Goal: Transaction & Acquisition: Subscribe to service/newsletter

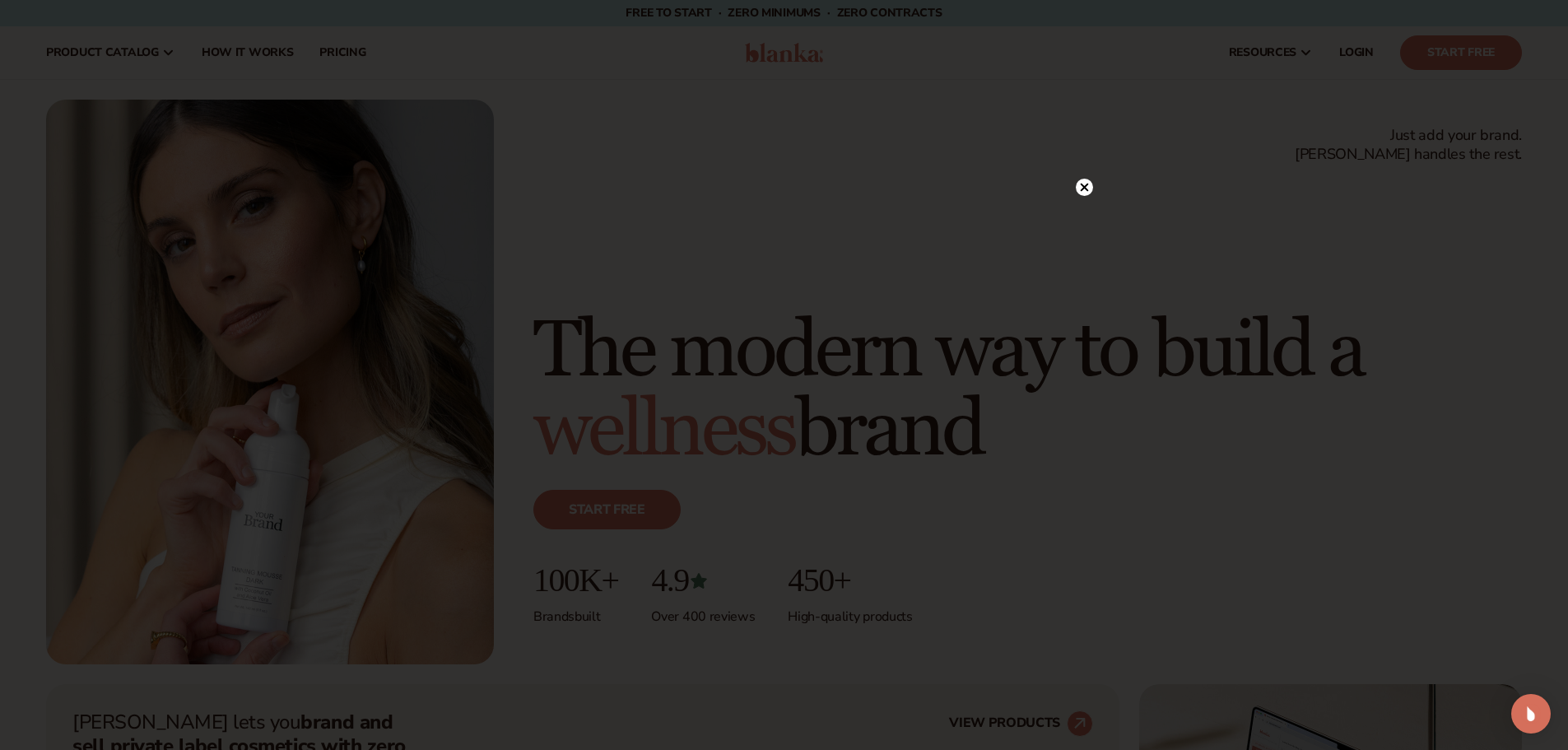
click at [1085, 178] on div at bounding box center [1084, 188] width 17 height 29
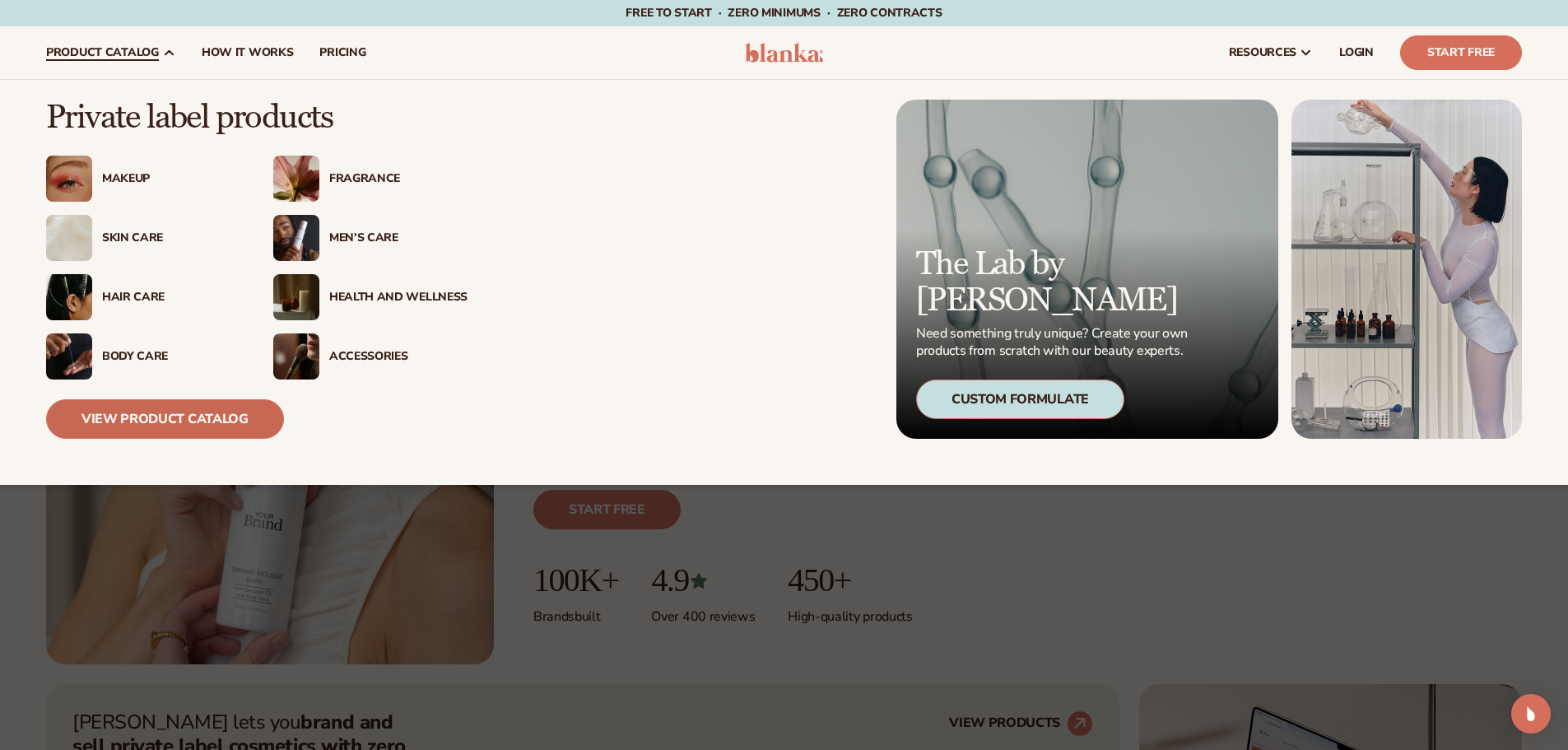
click at [105, 423] on link "View Product Catalog" at bounding box center [164, 419] width 238 height 39
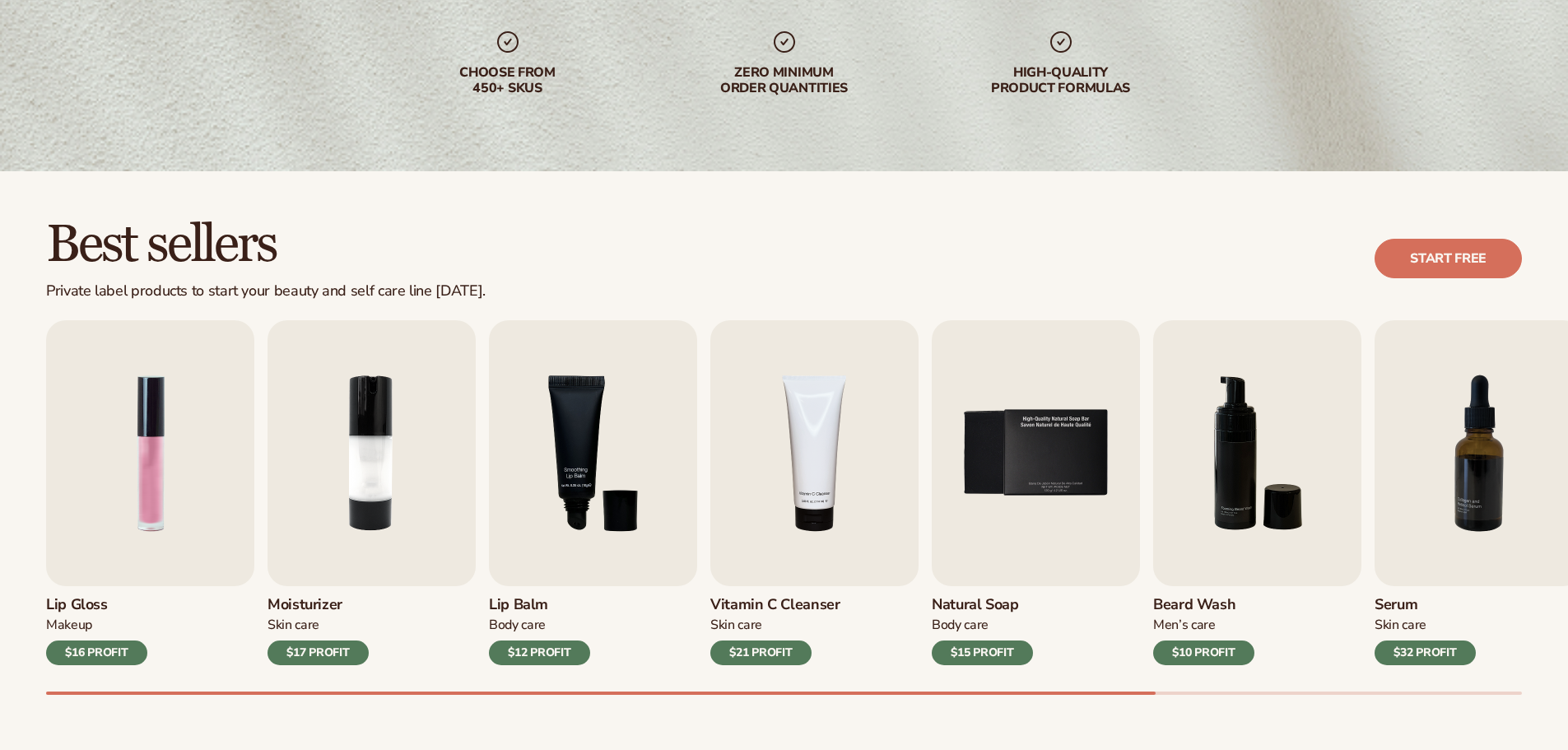
scroll to position [297, 0]
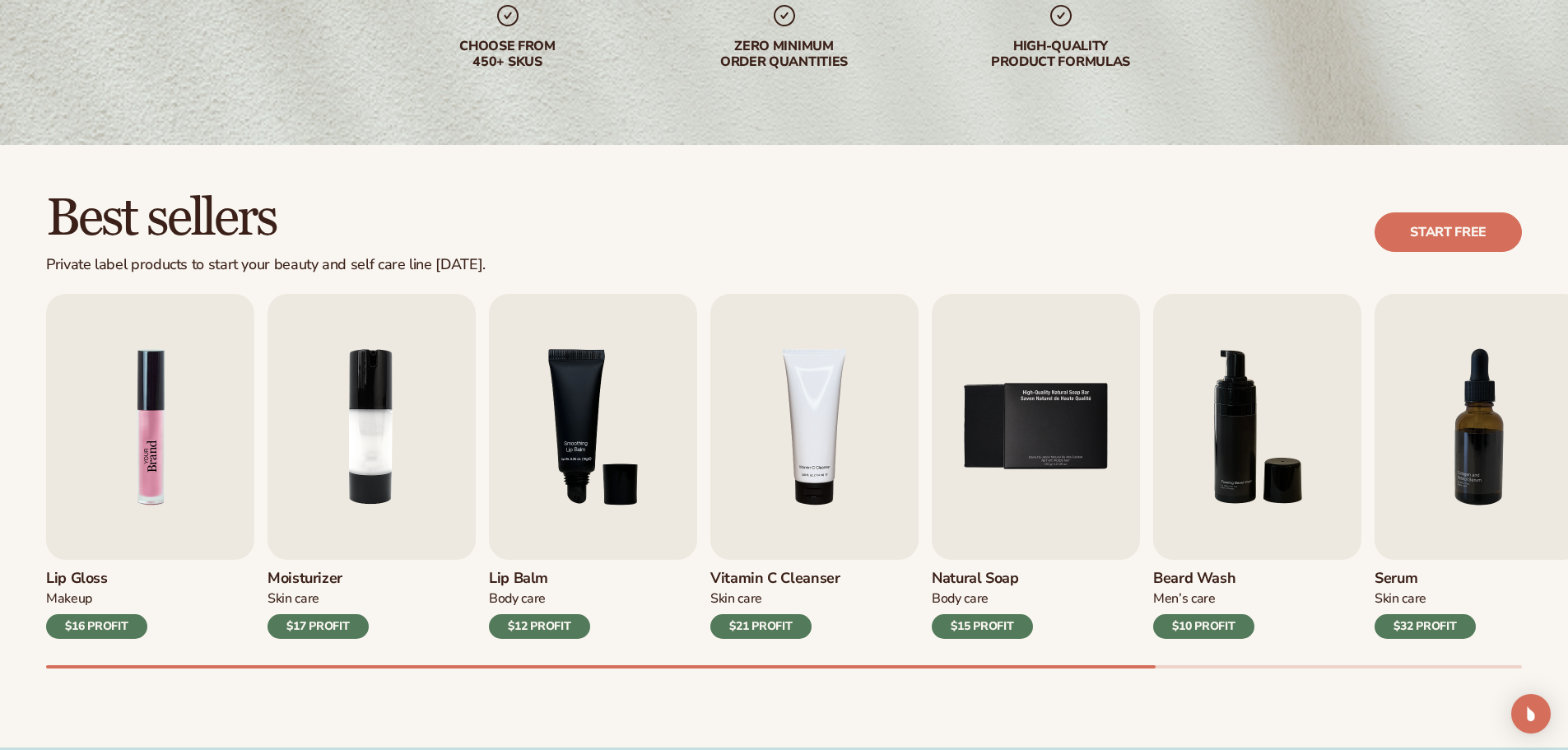
click at [187, 397] on img "1 / 9" at bounding box center [150, 427] width 208 height 266
click at [91, 612] on div "Lip Gloss Makeup $16 PROFIT" at bounding box center [150, 599] width 208 height 79
click at [255, 497] on div "Lip Gloss Makeup $16 PROFIT Moisturizer Skin Care $17 PROFIT Lip Balm" at bounding box center [783, 467] width 1476 height 344
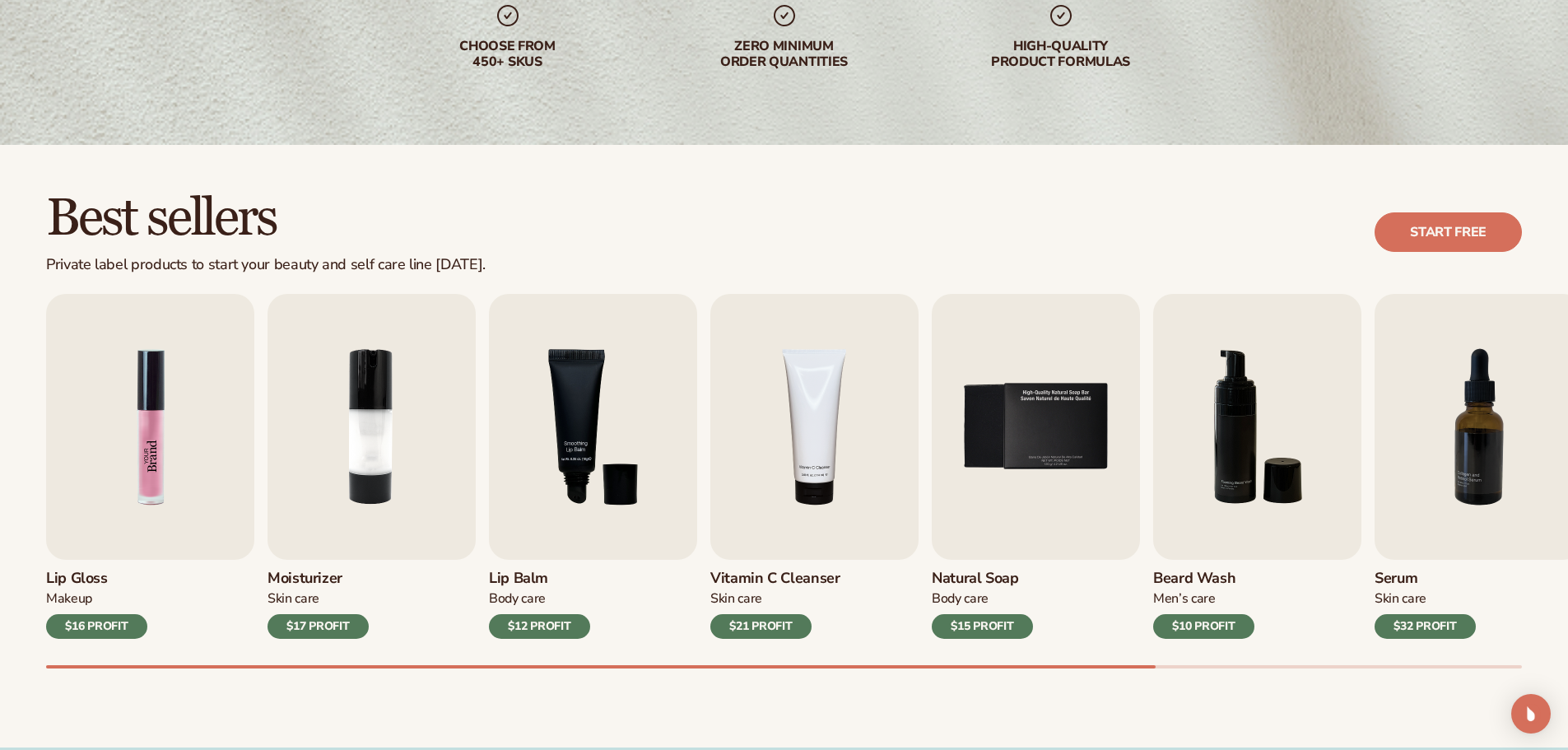
click at [186, 485] on img "1 / 9" at bounding box center [150, 427] width 208 height 266
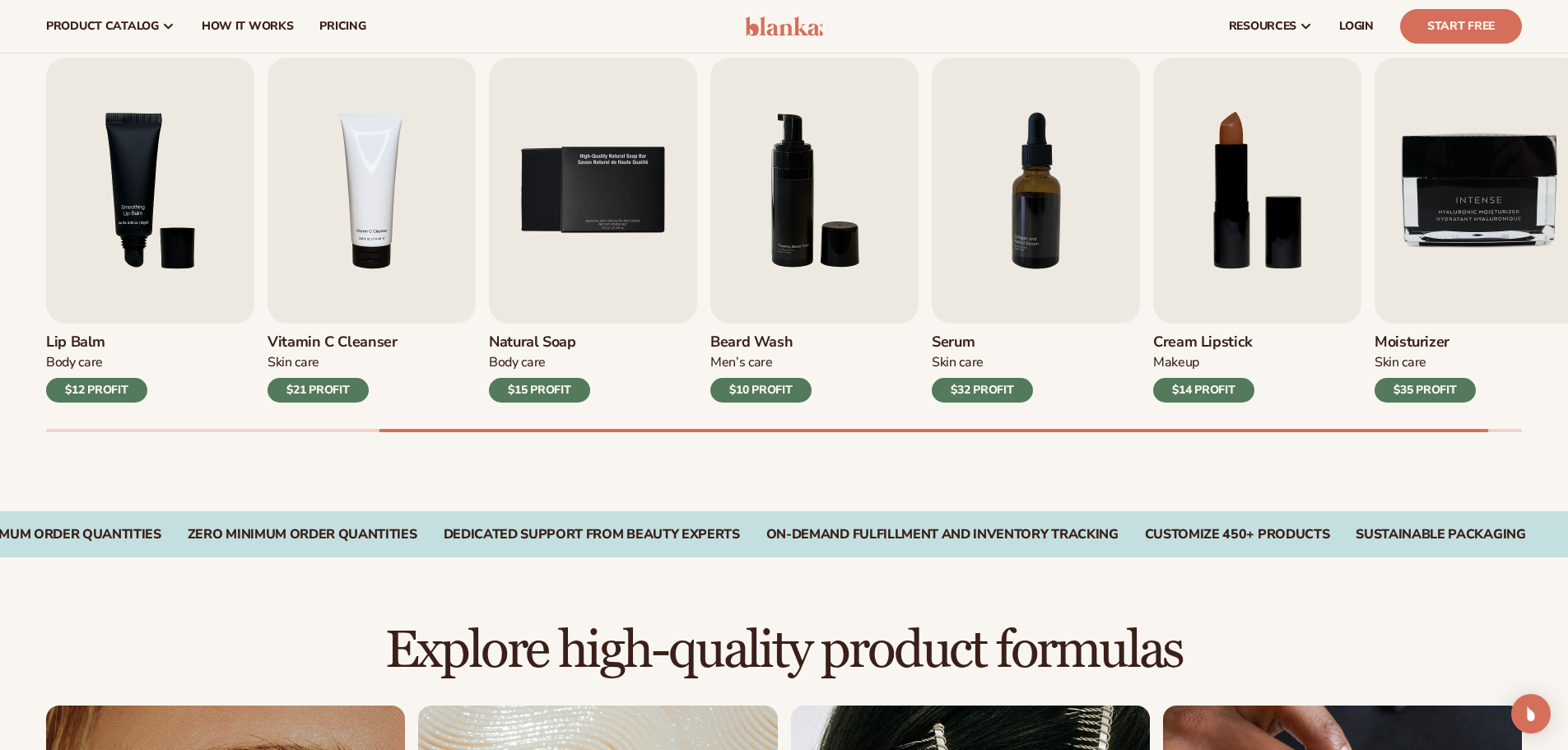
scroll to position [491, 0]
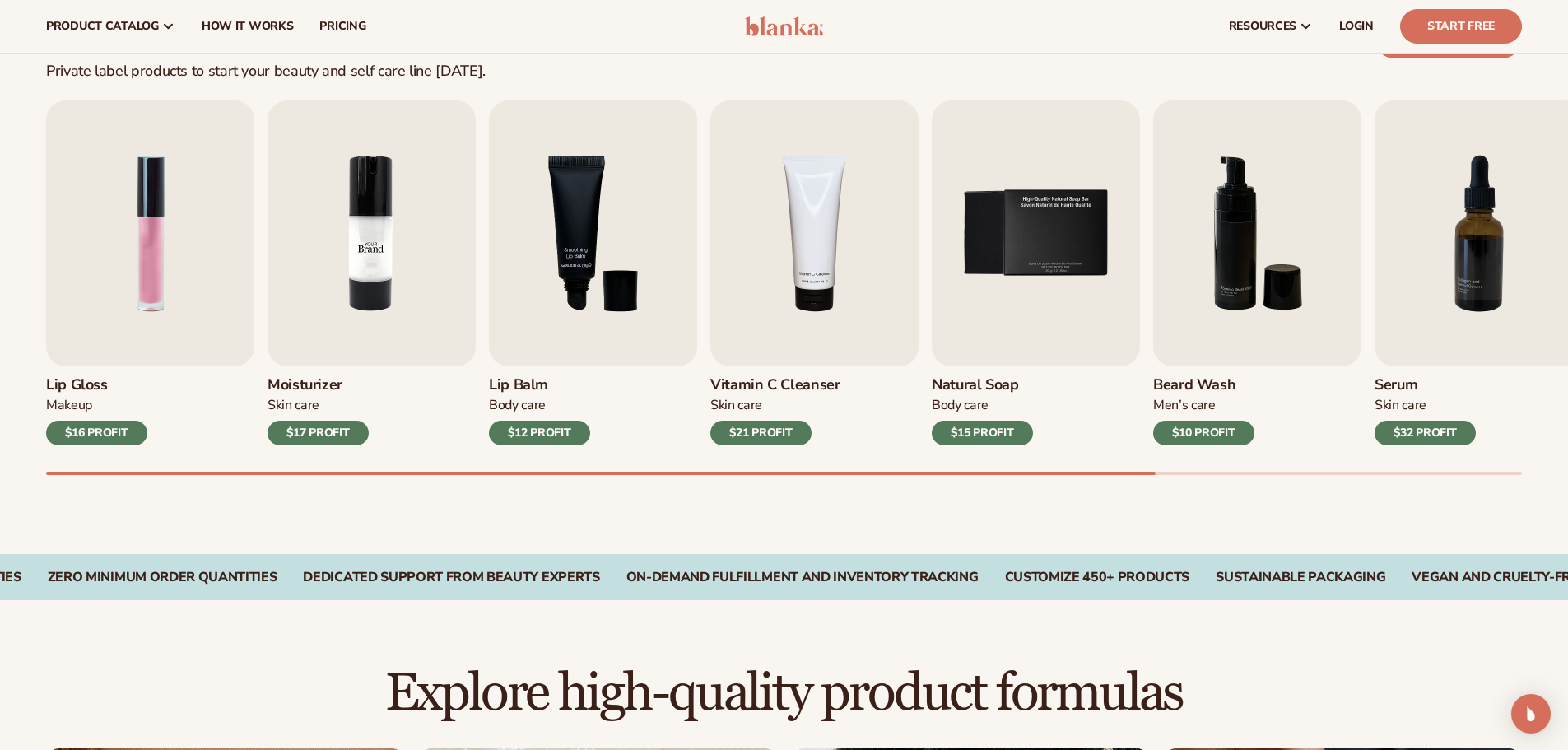
click at [352, 334] on img "2 / 9" at bounding box center [371, 233] width 208 height 266
click at [310, 438] on div "$17 PROFIT" at bounding box center [318, 433] width 101 height 25
click at [523, 421] on div "Lip Balm Body Care $12 PROFIT" at bounding box center [593, 406] width 208 height 79
click at [825, 271] on img "4 / 9" at bounding box center [814, 233] width 208 height 266
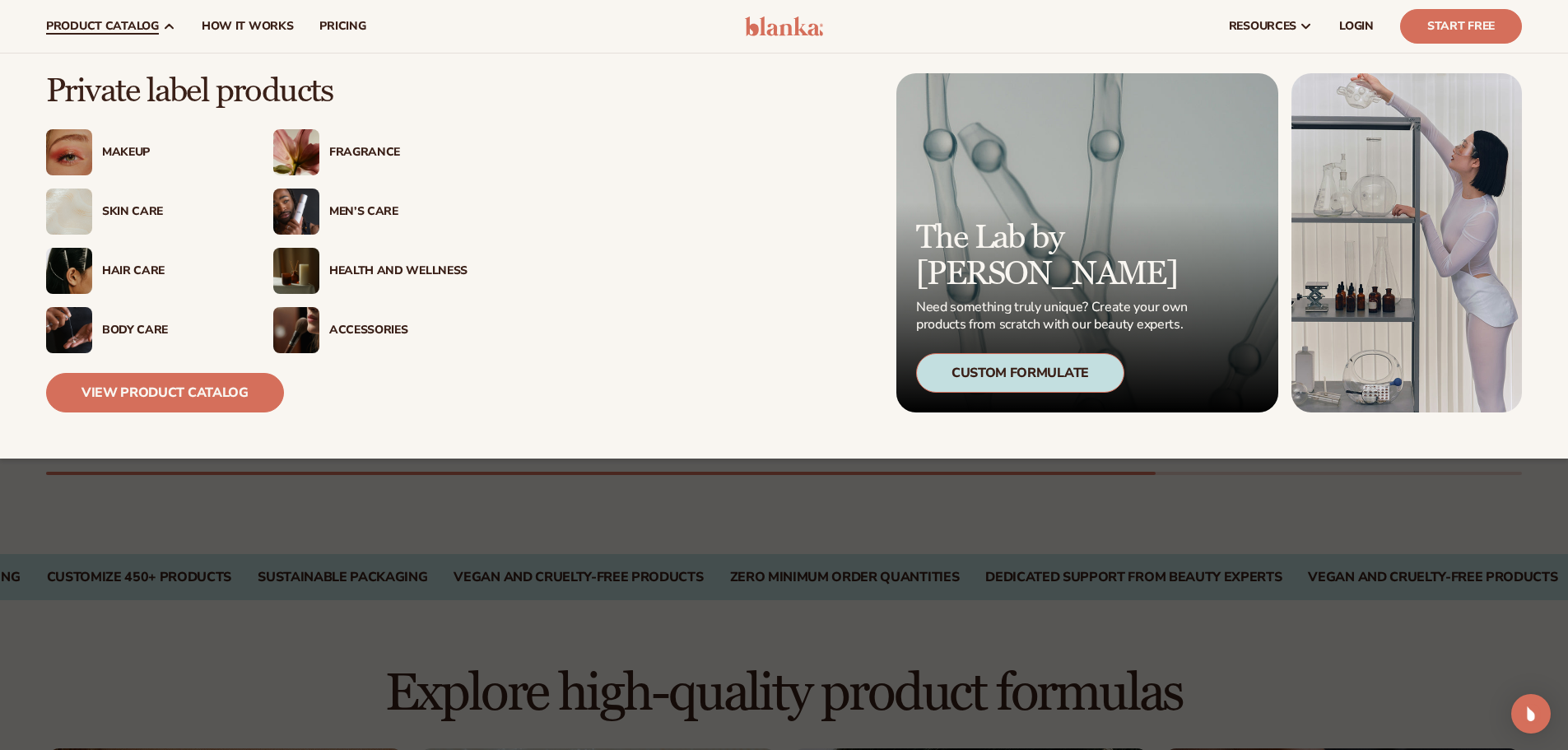
click at [126, 166] on div "Makeup" at bounding box center [143, 152] width 195 height 46
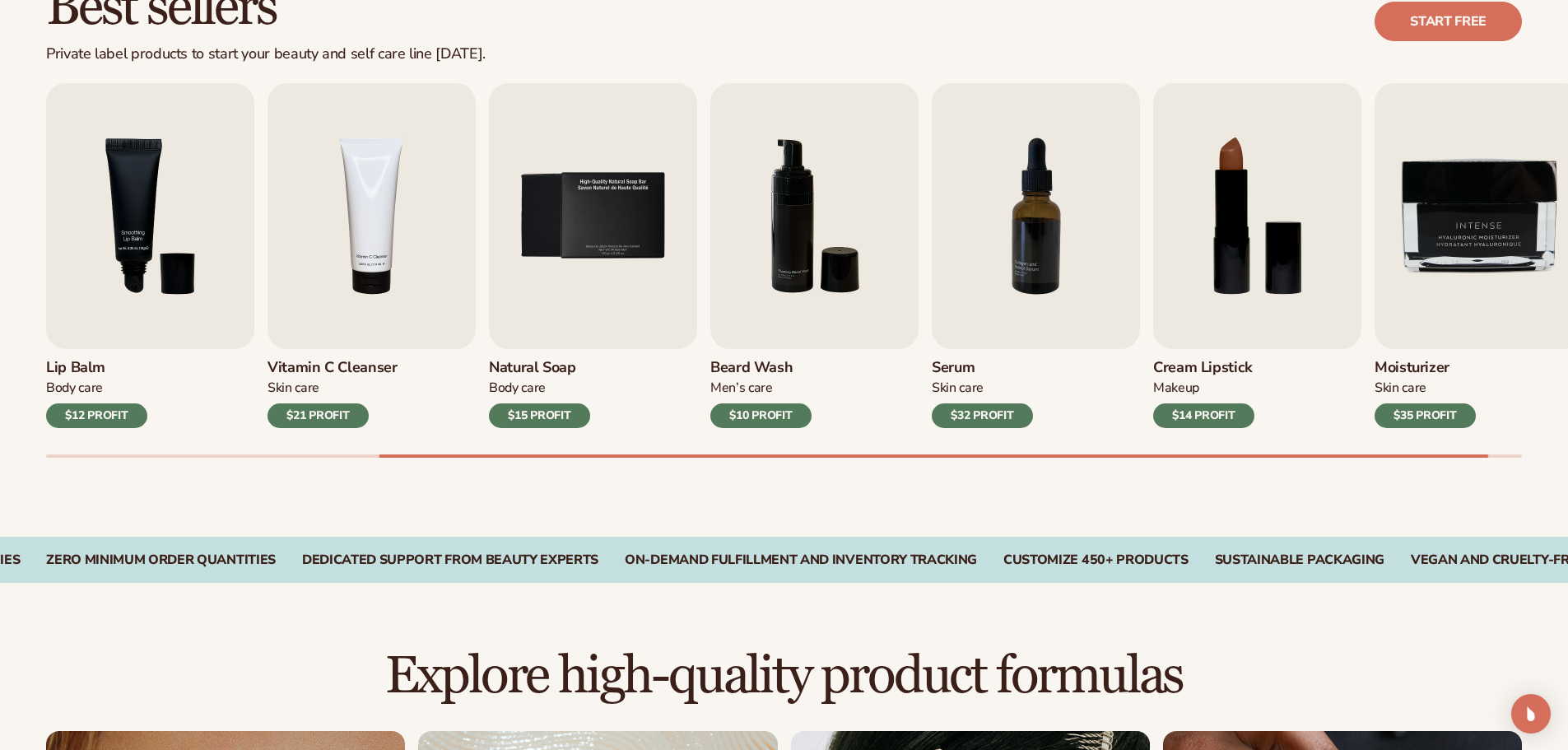
scroll to position [607, 0]
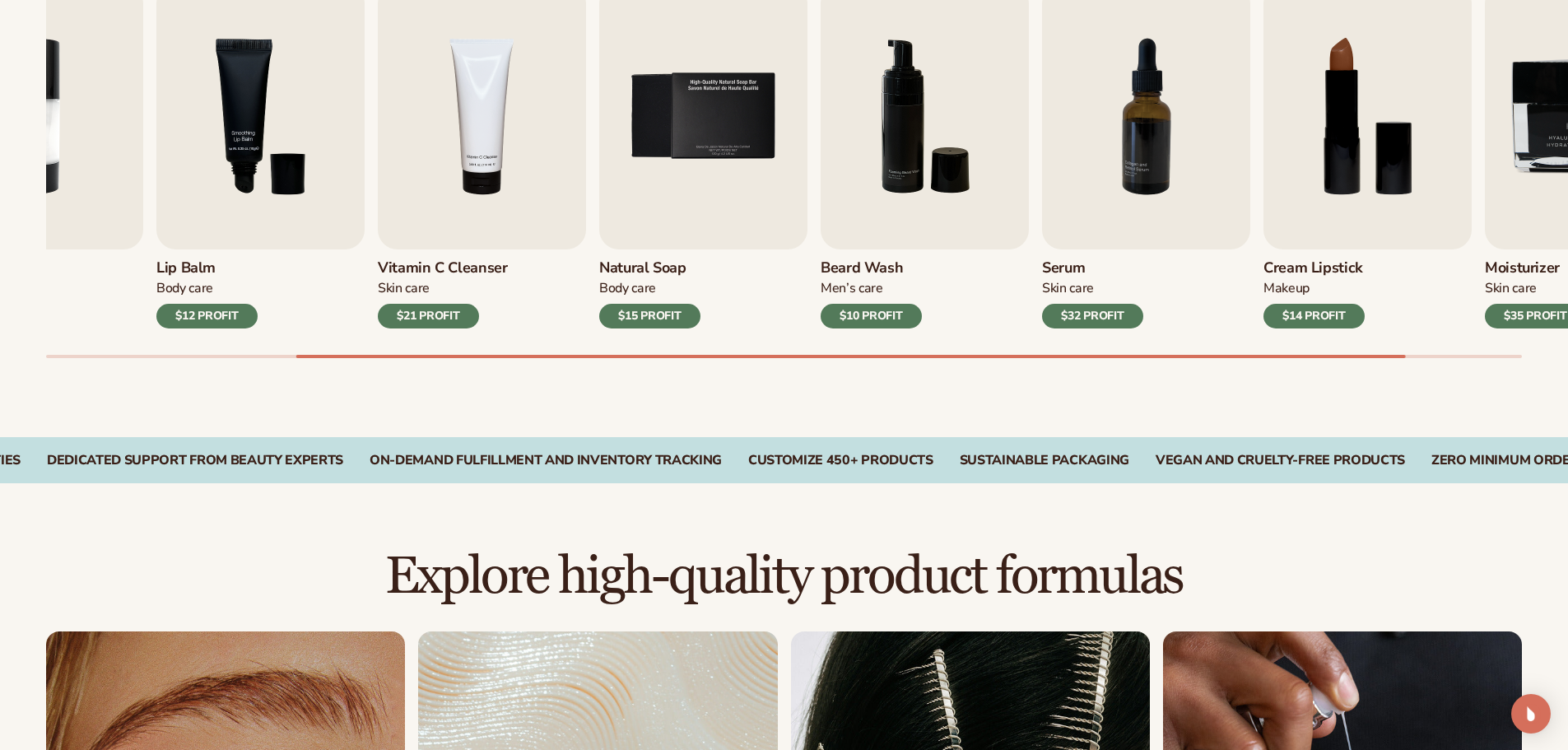
click at [412, 256] on div "Vitamin C Cleanser Skin Care $21 PROFIT" at bounding box center [482, 289] width 208 height 79
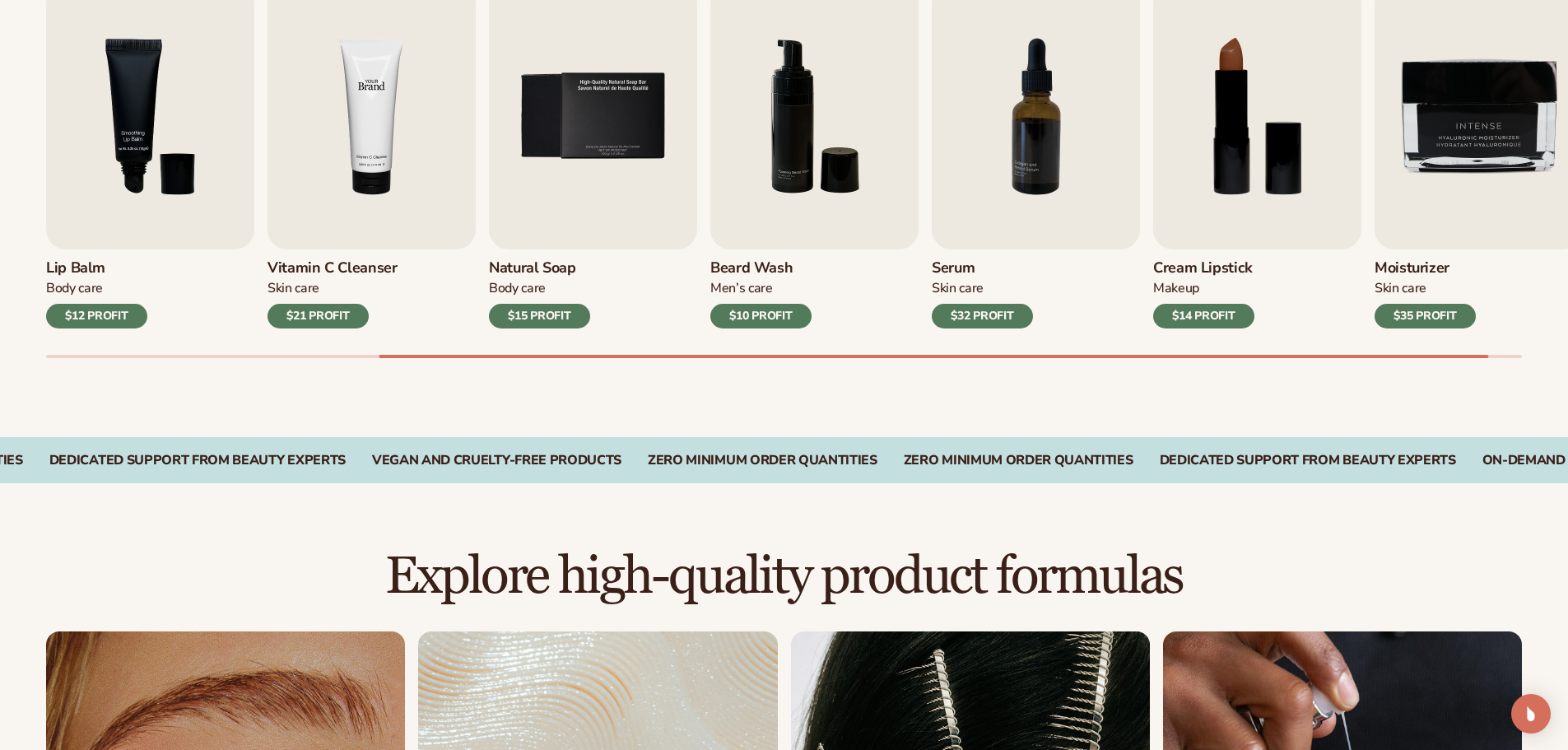
click at [343, 118] on img "4 / 9" at bounding box center [371, 117] width 208 height 266
click at [298, 303] on div "Vitamin C Cleanser Skin Care $21 PROFIT" at bounding box center [371, 289] width 208 height 79
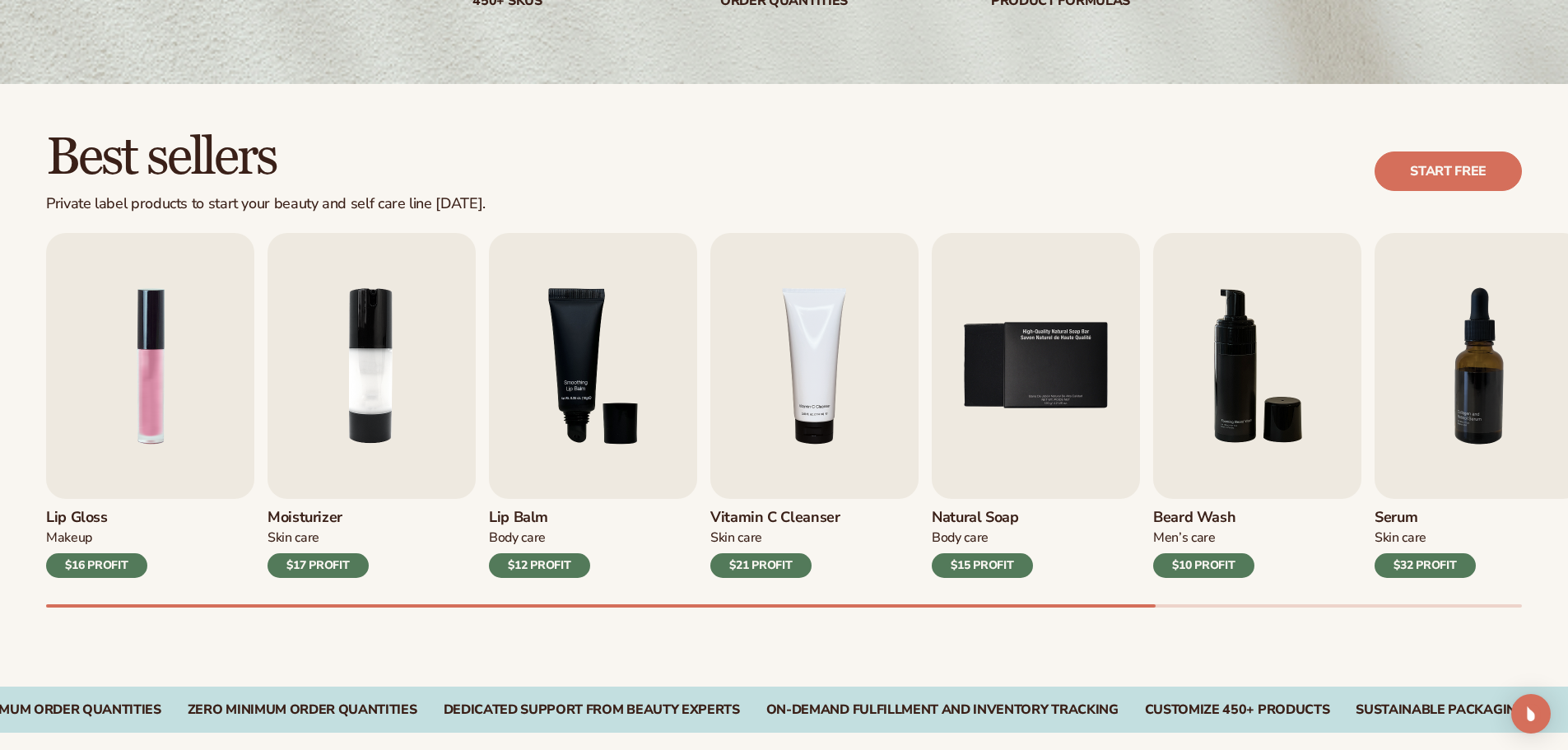
scroll to position [0, 0]
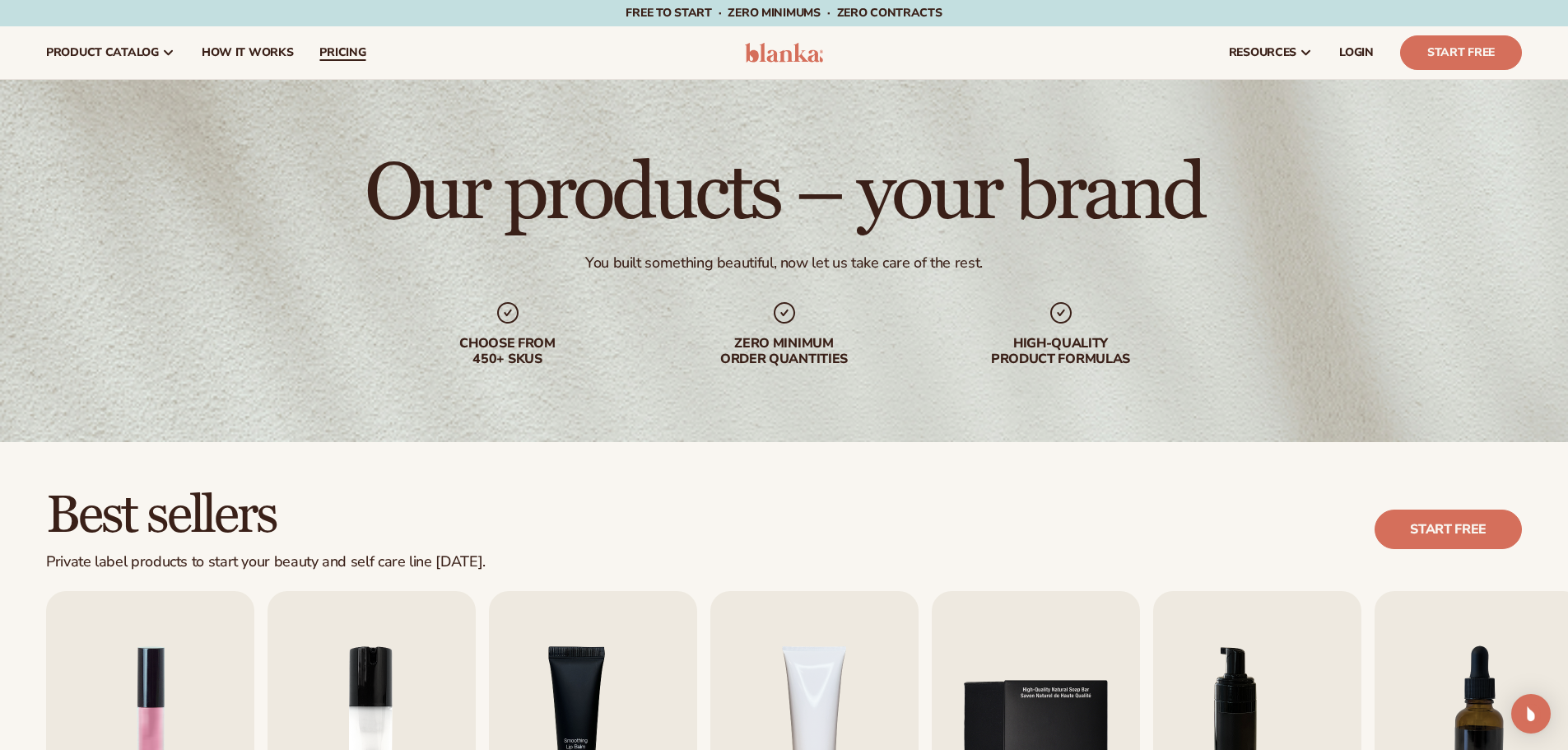
click at [365, 60] on link "pricing" at bounding box center [342, 52] width 73 height 53
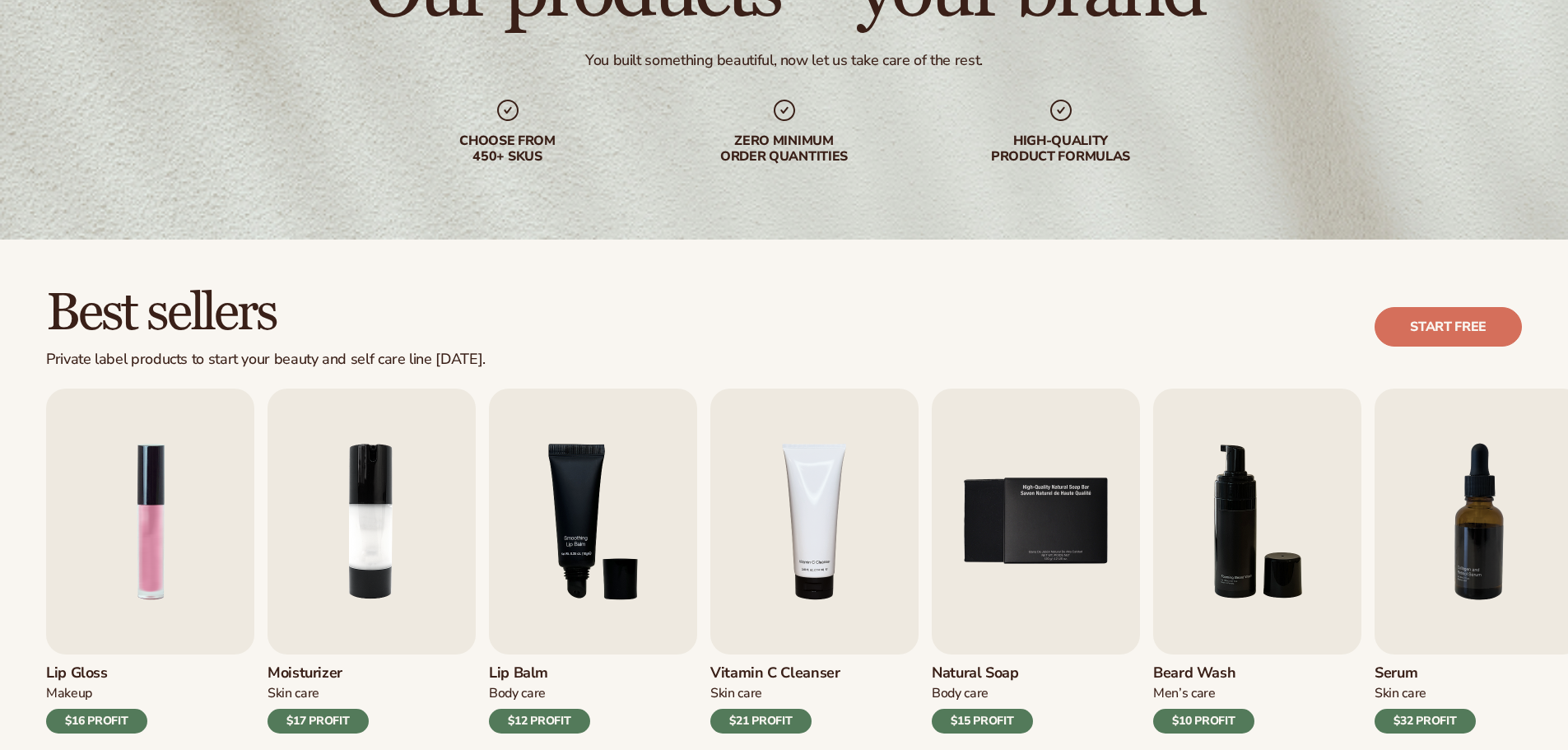
scroll to position [204, 0]
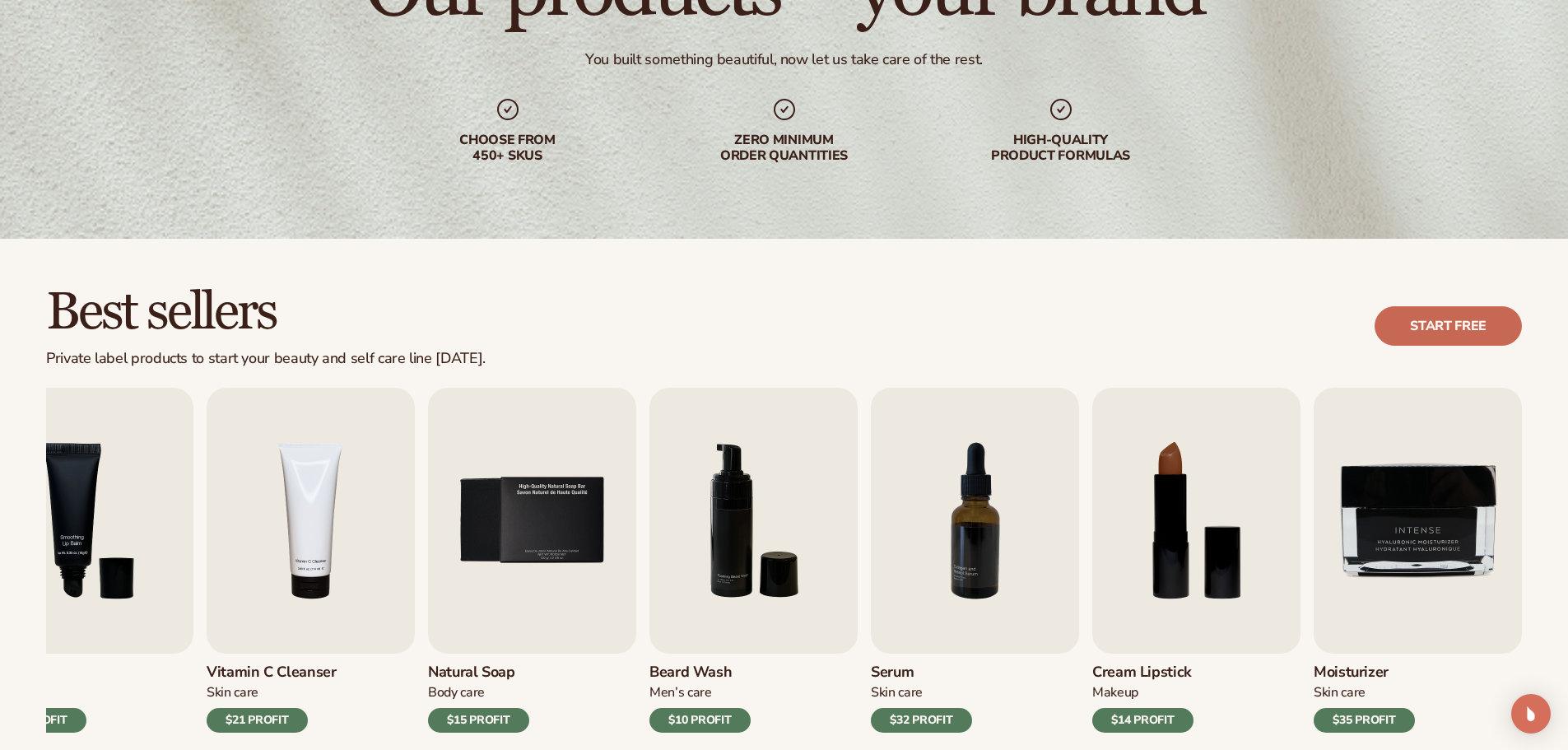
click at [1442, 315] on link "Start free" at bounding box center [1448, 326] width 147 height 39
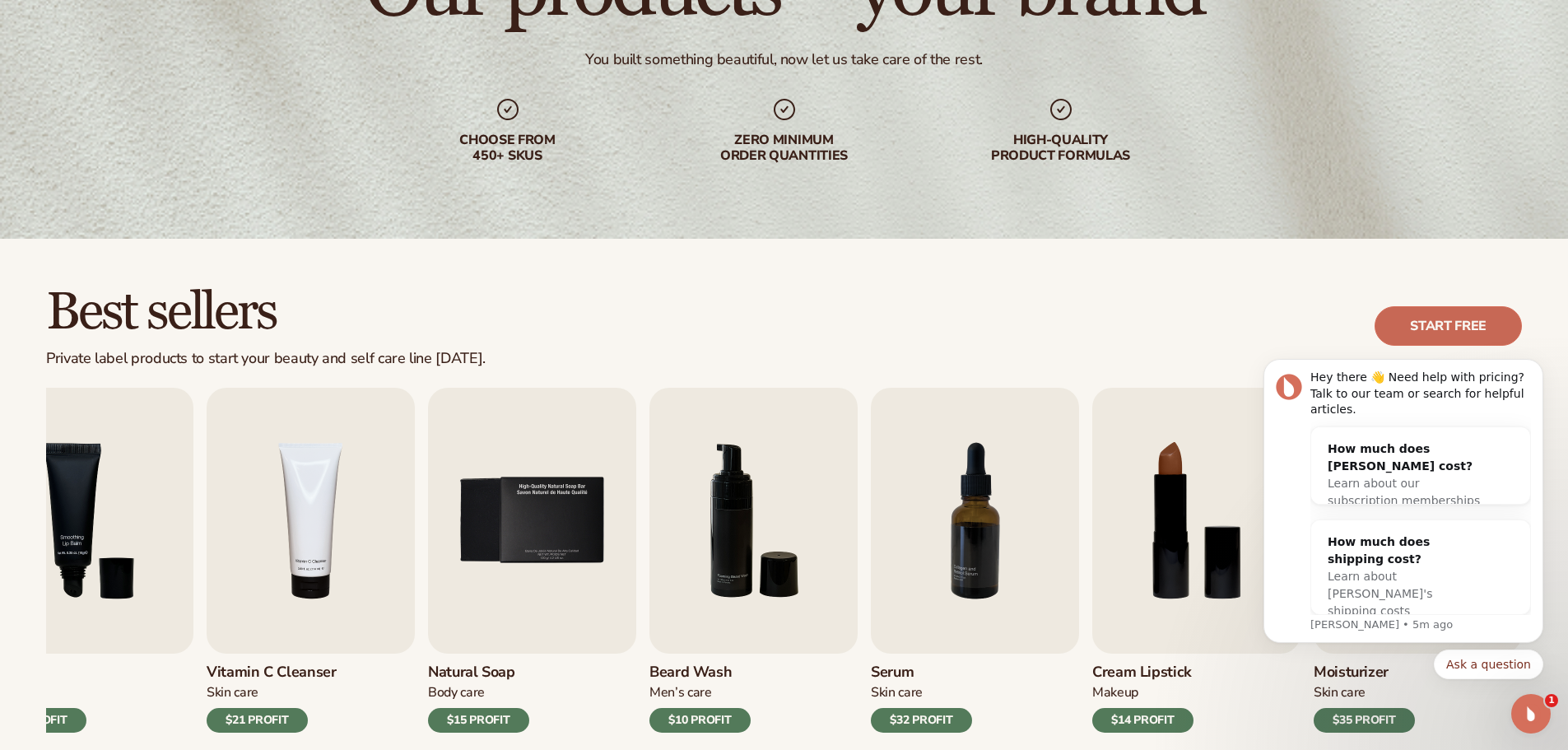
scroll to position [0, 0]
